Goal: Navigation & Orientation: Go to known website

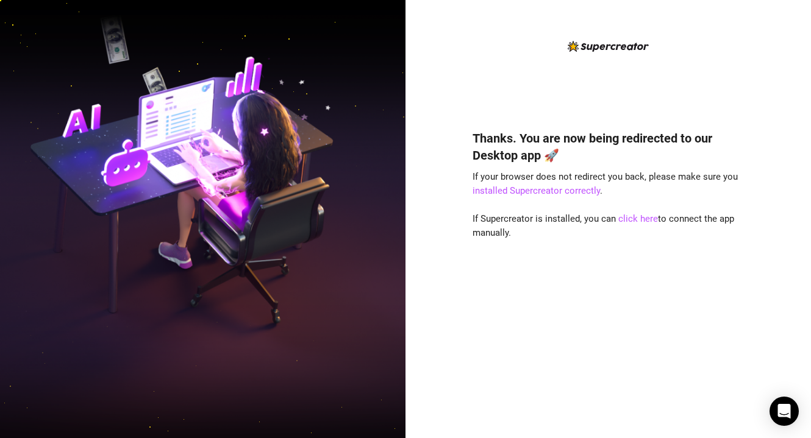
click at [604, 431] on div "Thanks. You are now being redirected to our Desktop app 🚀 If your browser does …" at bounding box center [609, 219] width 406 height 438
drag, startPoint x: 761, startPoint y: 72, endPoint x: 749, endPoint y: 73, distance: 12.2
click at [761, 73] on div "Thanks. You are now being redirected to our Desktop app 🚀 If your browser does …" at bounding box center [609, 219] width 406 height 438
click at [631, 263] on div "Thanks. You are now being redirected to our Desktop app 🚀 If your browser does …" at bounding box center [609, 266] width 272 height 306
click at [635, 217] on link "click here" at bounding box center [638, 218] width 40 height 11
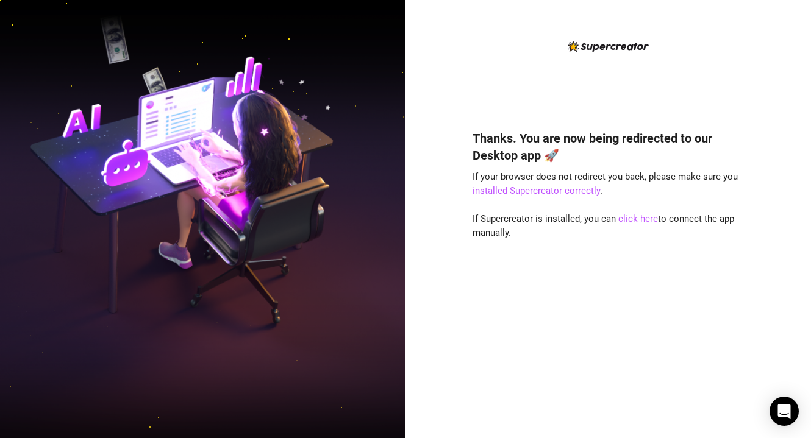
click at [693, 29] on div "Thanks. You are now being redirected to our Desktop app 🚀 If your browser does …" at bounding box center [609, 219] width 406 height 438
